Goal: Obtain resource: Obtain resource

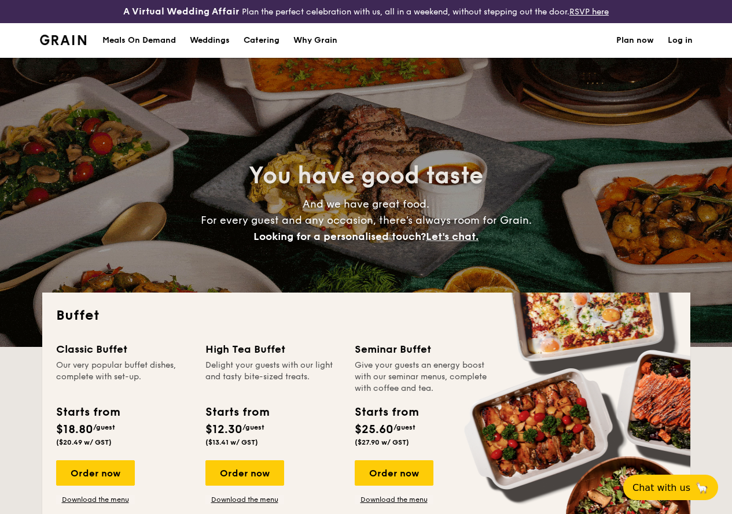
select select
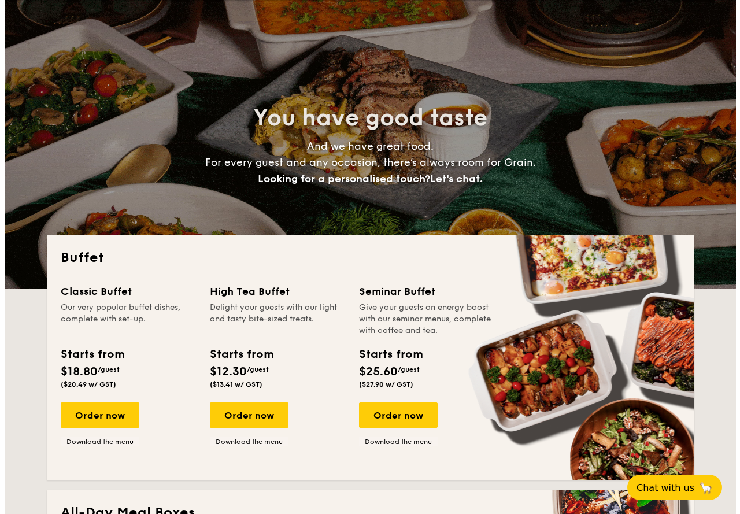
scroll to position [48, 0]
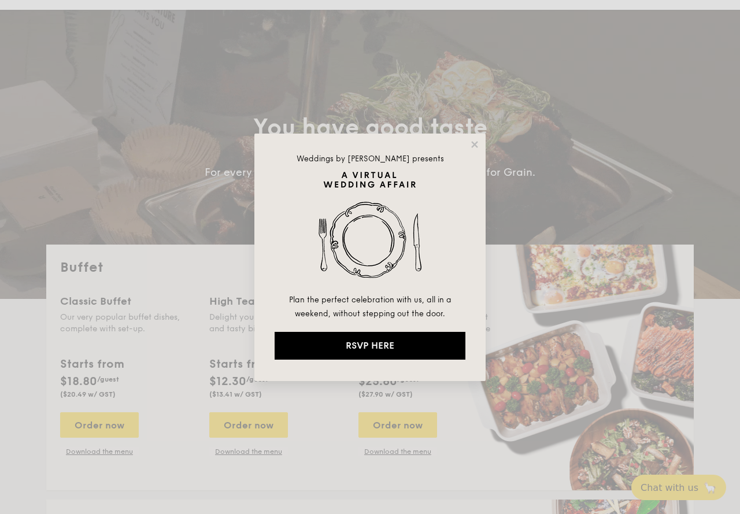
drag, startPoint x: 471, startPoint y: 141, endPoint x: 436, endPoint y: 181, distance: 53.3
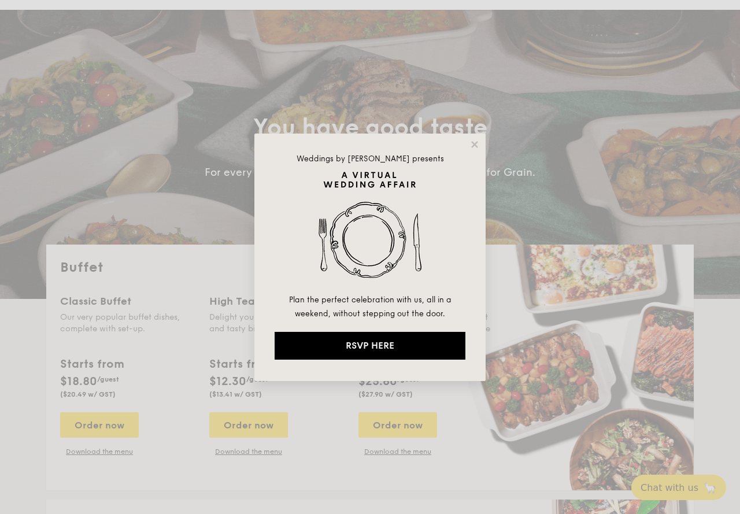
click at [471, 141] on icon at bounding box center [475, 144] width 10 height 10
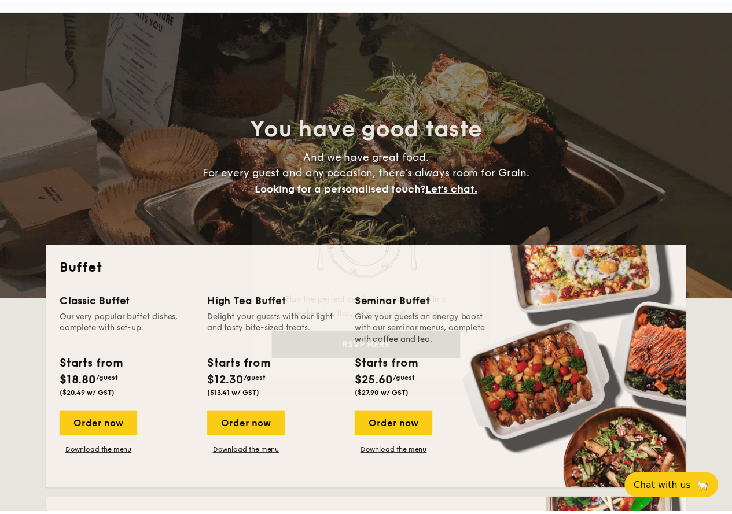
scroll to position [58, 0]
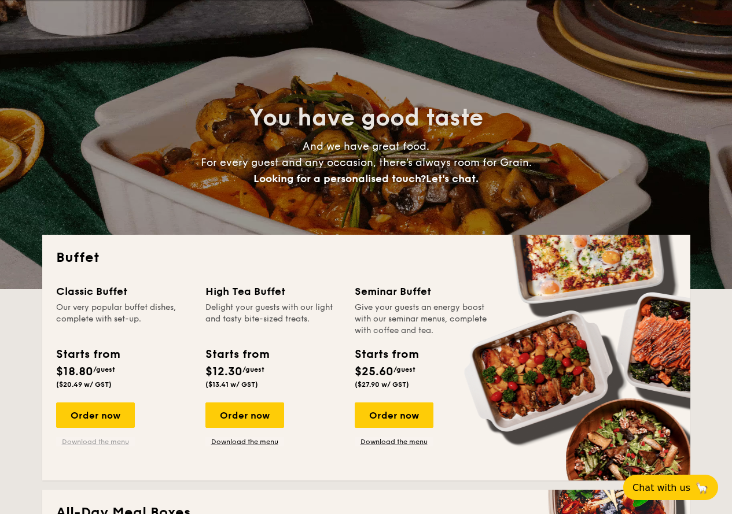
click at [102, 446] on link "Download the menu" at bounding box center [95, 441] width 79 height 9
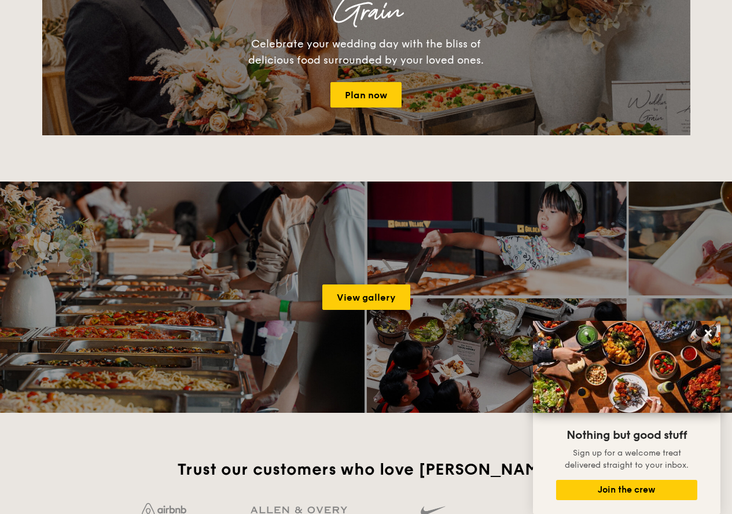
scroll to position [1561, 0]
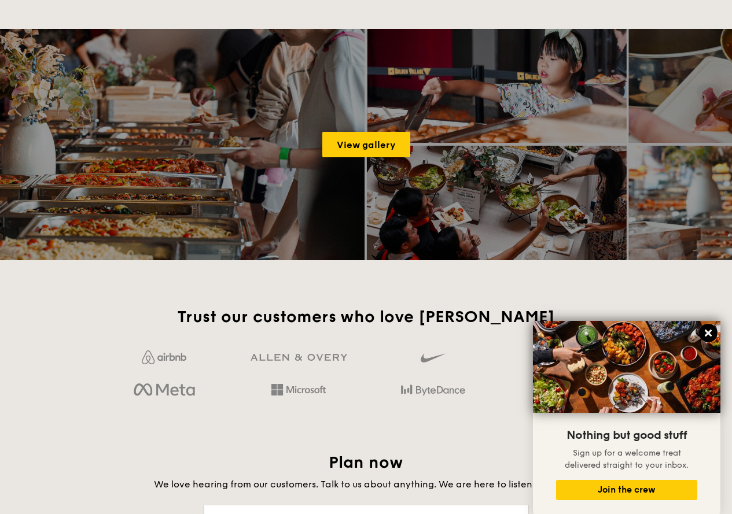
click at [710, 334] on icon at bounding box center [707, 333] width 7 height 7
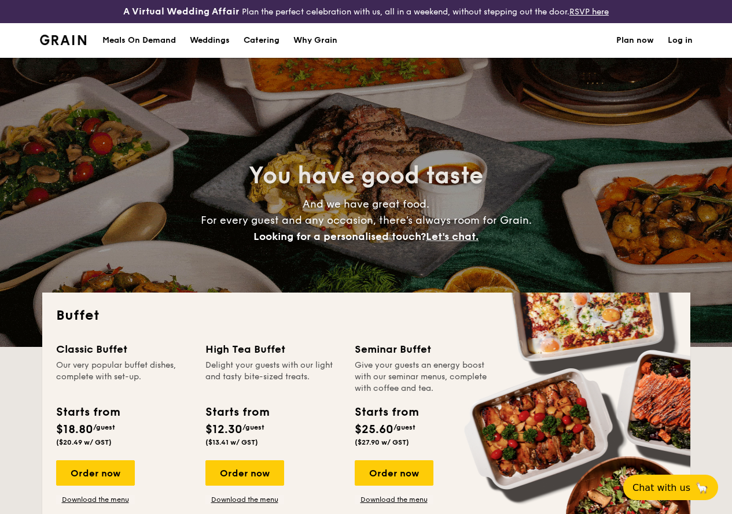
select select
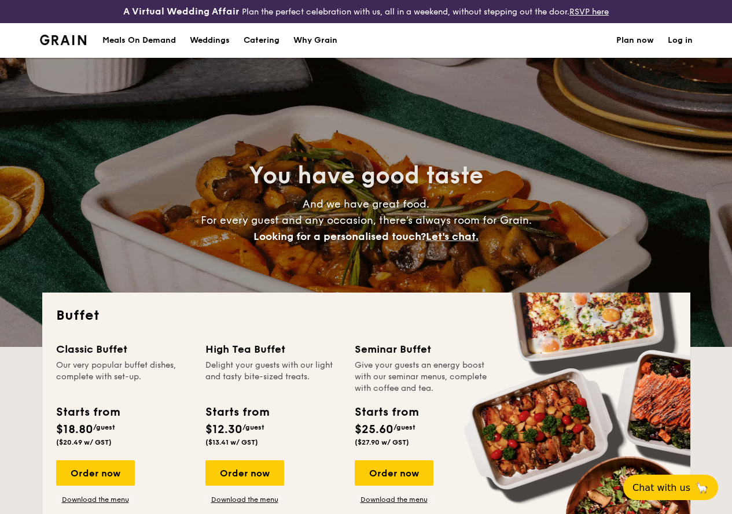
click at [265, 48] on h1 "Catering" at bounding box center [261, 40] width 36 height 35
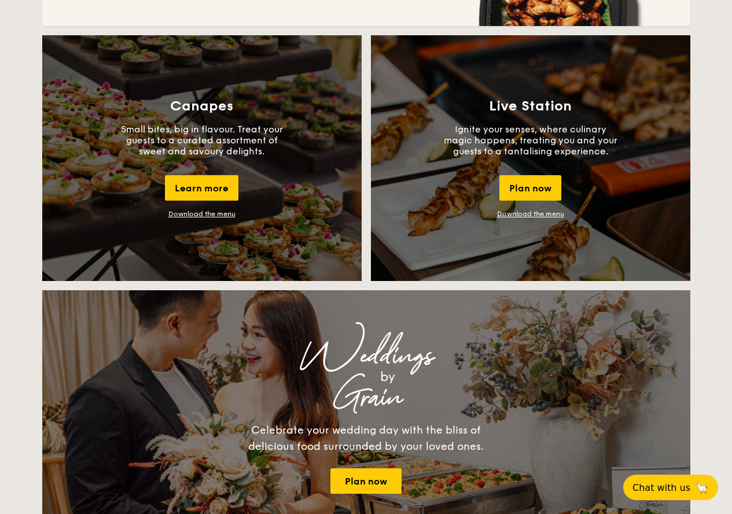
scroll to position [1041, 0]
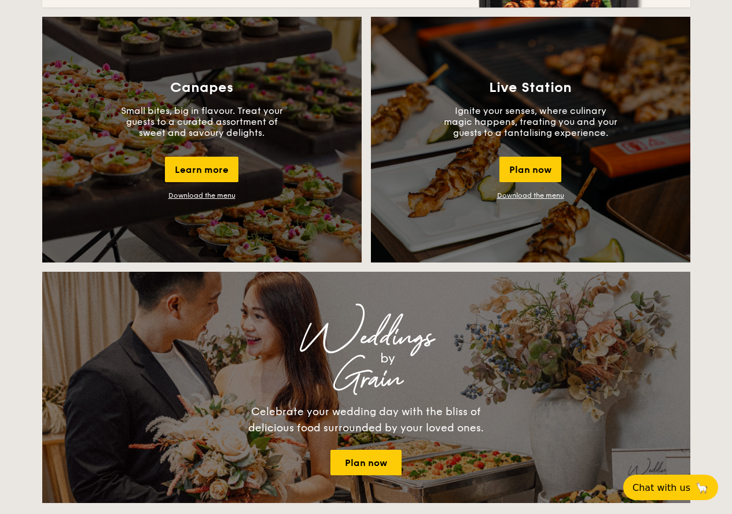
click at [208, 201] on div "Canapes Small bites, big in flavour. Treat your guests to a curated assortment …" at bounding box center [201, 140] width 319 height 246
click at [208, 200] on link "Download the menu" at bounding box center [201, 195] width 67 height 8
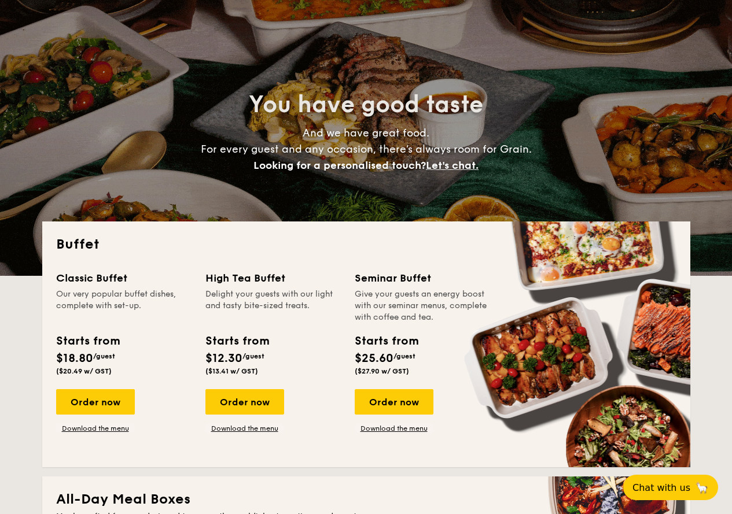
scroll to position [0, 0]
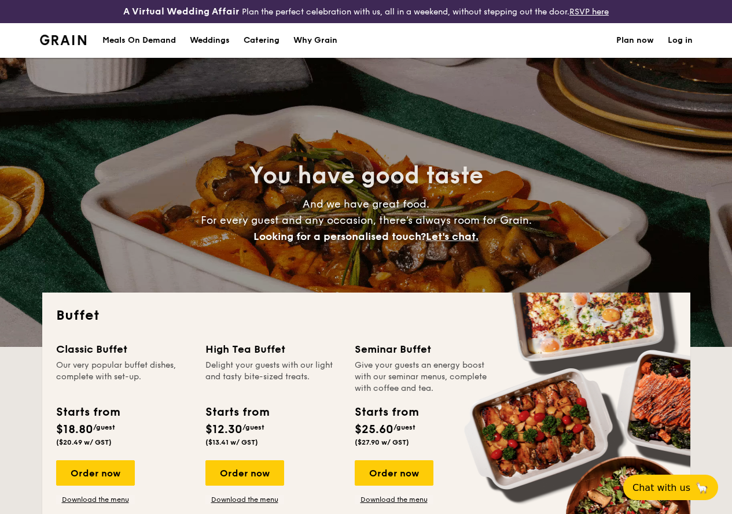
click at [274, 45] on h1 "Catering" at bounding box center [261, 40] width 36 height 35
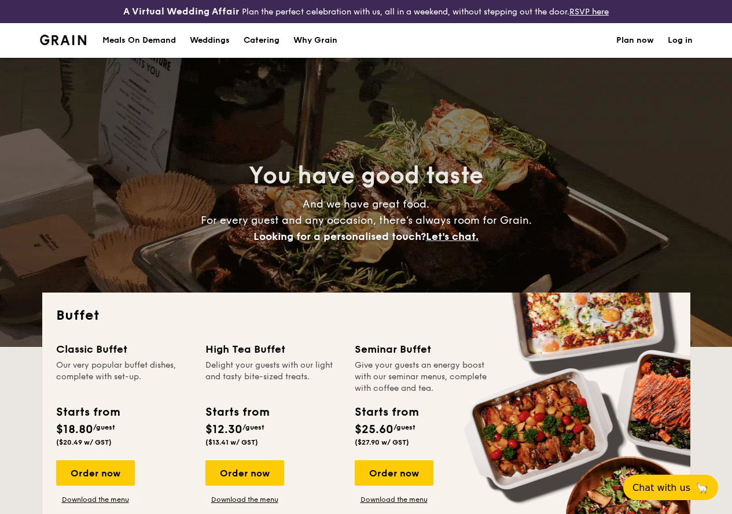
click at [309, 45] on div "Why Grain" at bounding box center [315, 40] width 44 height 35
